Goal: Task Accomplishment & Management: Manage account settings

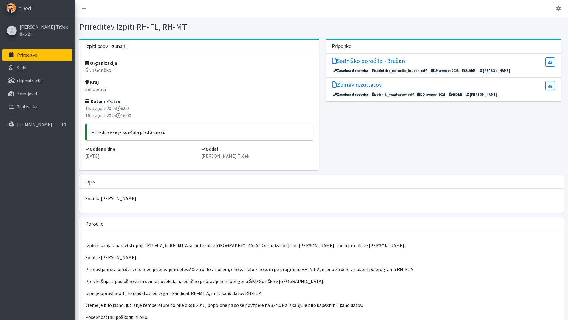
click at [30, 57] on p "Prireditve" at bounding box center [27, 55] width 20 height 6
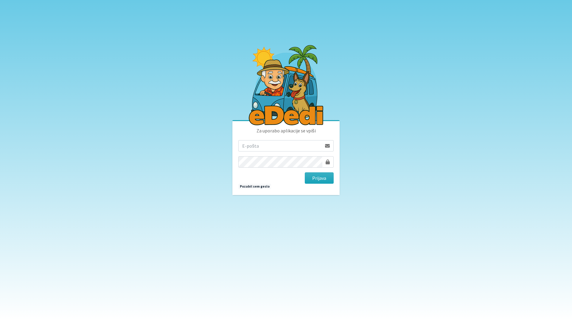
click at [246, 148] on input "email" at bounding box center [279, 145] width 83 height 11
type input "[EMAIL_ADDRESS][DOMAIN_NAME]"
click at [315, 178] on button "Prijava" at bounding box center [319, 177] width 29 height 11
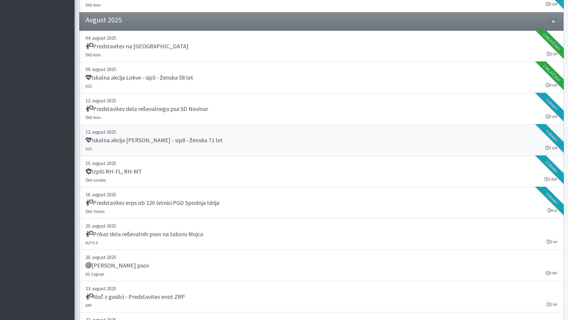
scroll to position [596, 0]
